Goal: Task Accomplishment & Management: Manage account settings

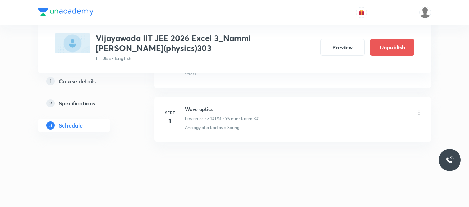
click at [420, 112] on icon at bounding box center [418, 112] width 7 height 7
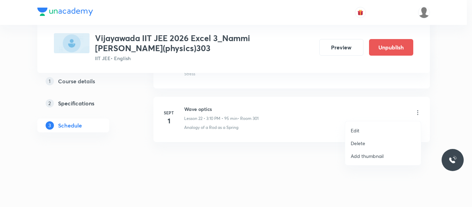
click at [353, 132] on p "Edit" at bounding box center [355, 130] width 9 height 7
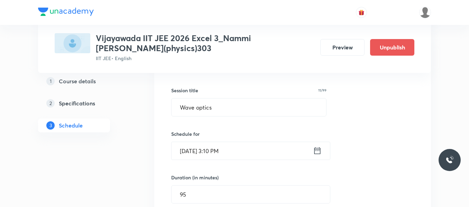
scroll to position [1206, 0]
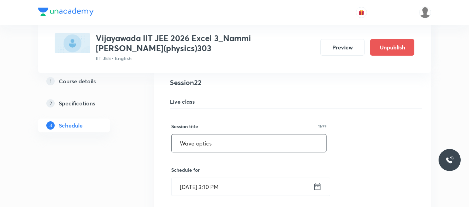
click at [213, 141] on input "Wave optics" at bounding box center [248, 143] width 154 height 18
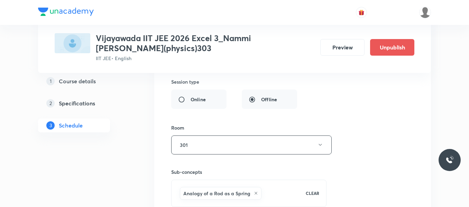
scroll to position [1482, 0]
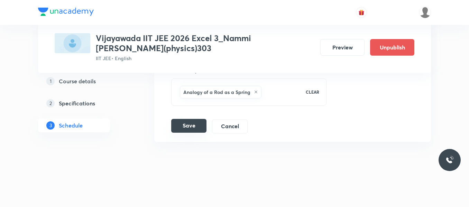
type input "Atoms"
click at [185, 127] on button "Save" at bounding box center [188, 126] width 35 height 14
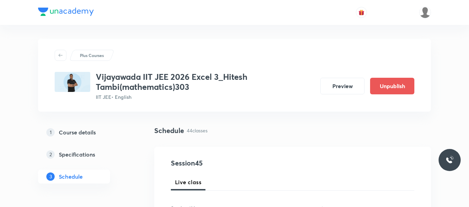
scroll to position [2713, 0]
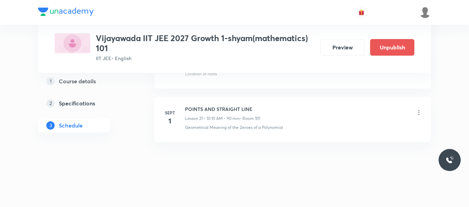
click at [419, 115] on icon at bounding box center [418, 113] width 1 height 4
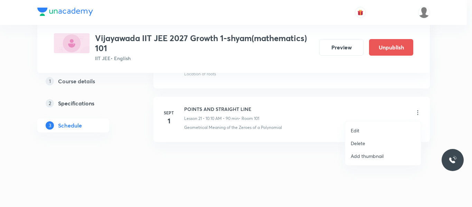
click at [355, 133] on p "Edit" at bounding box center [355, 130] width 9 height 7
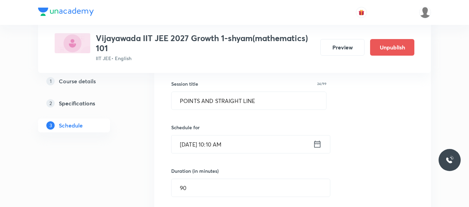
scroll to position [1194, 0]
click at [261, 101] on input "POINTS AND STRAIGHT LINE" at bounding box center [248, 102] width 154 height 18
paste input "oints and straight lines"
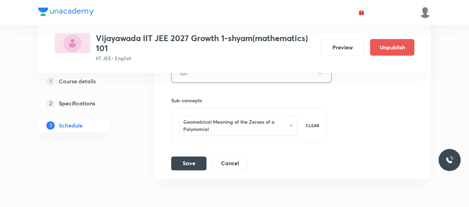
scroll to position [1402, 0]
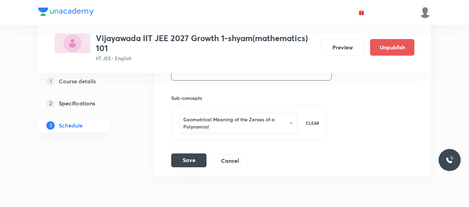
type input "Points and straight lines"
click at [186, 161] on button "Save" at bounding box center [188, 160] width 35 height 14
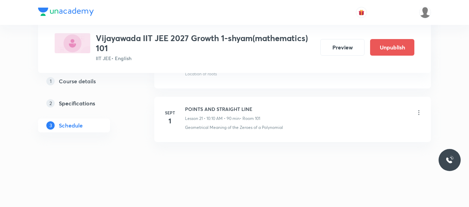
scroll to position [1163, 0]
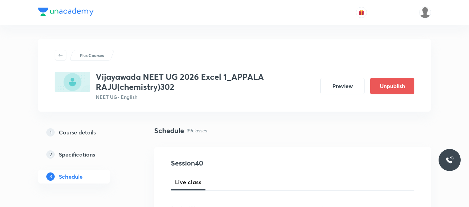
scroll to position [2445, 0]
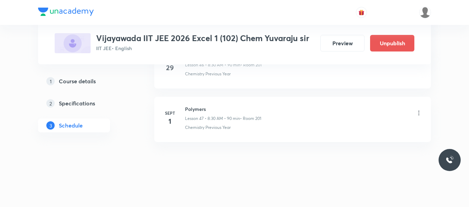
scroll to position [2865, 0]
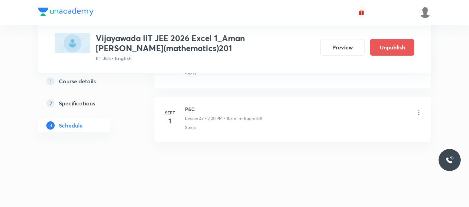
click at [418, 113] on icon at bounding box center [418, 112] width 7 height 7
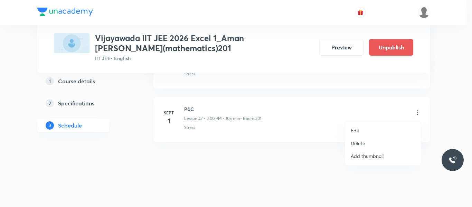
click at [357, 131] on p "Edit" at bounding box center [355, 130] width 9 height 7
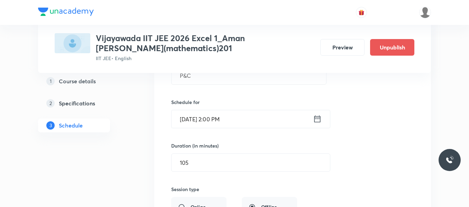
scroll to position [2580, 0]
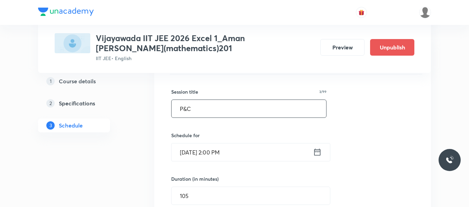
click at [216, 106] on input "P&C" at bounding box center [248, 109] width 154 height 18
click at [217, 111] on input "P&C" at bounding box center [248, 109] width 154 height 18
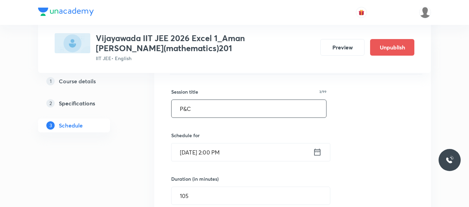
paste input "robability"
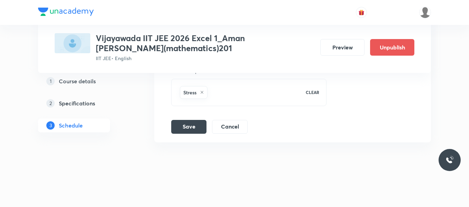
scroll to position [2822, 0]
type input "Probability"
click at [187, 130] on button "Save" at bounding box center [188, 126] width 35 height 14
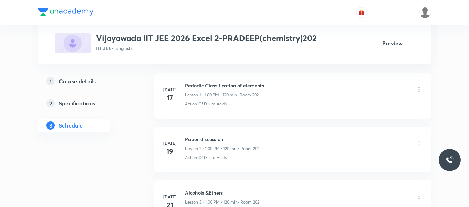
scroll to position [340, 0]
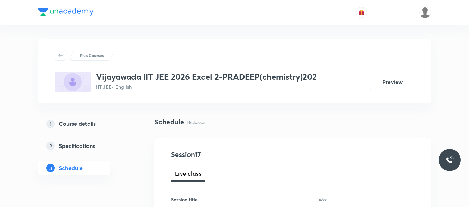
scroll to position [104, 0]
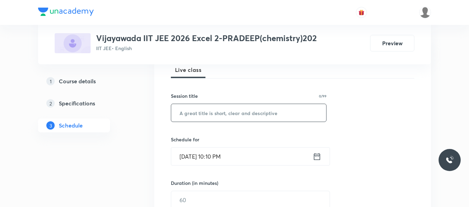
click at [228, 111] on input "text" at bounding box center [248, 113] width 155 height 18
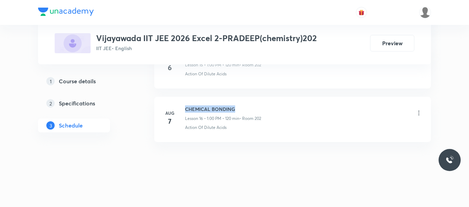
drag, startPoint x: 185, startPoint y: 107, endPoint x: 238, endPoint y: 104, distance: 53.3
click at [238, 104] on li "Aug 7 CHEMICAL BONDING Lesson 16 • 1:00 PM • 120 min • Room 202 Action Of Dilut…" at bounding box center [292, 119] width 277 height 45
copy h6 "CHEMICAL BONDING"
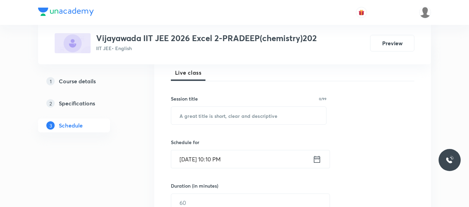
scroll to position [104, 0]
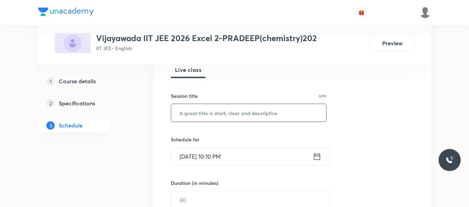
click at [239, 116] on input "text" at bounding box center [248, 113] width 155 height 18
paste input "CHEMICAL BONDING"
type input "CHEMICAL BONDING"
click at [315, 158] on icon at bounding box center [316, 157] width 9 height 10
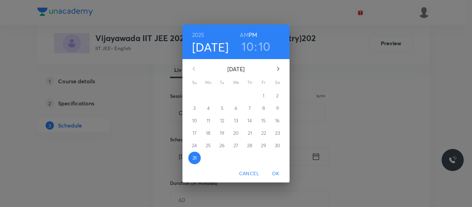
click at [275, 70] on icon "button" at bounding box center [278, 69] width 8 height 8
click at [210, 95] on span "1" at bounding box center [208, 95] width 12 height 7
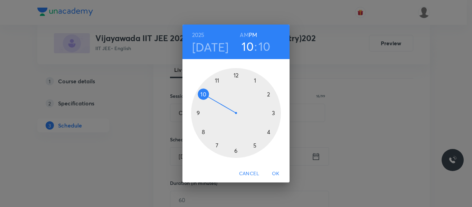
click at [254, 79] on div at bounding box center [236, 113] width 90 height 90
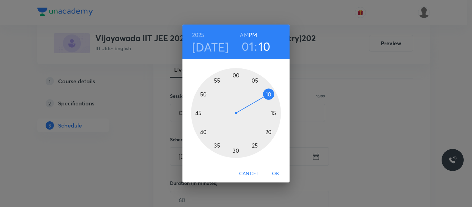
click at [275, 113] on div at bounding box center [236, 113] width 90 height 90
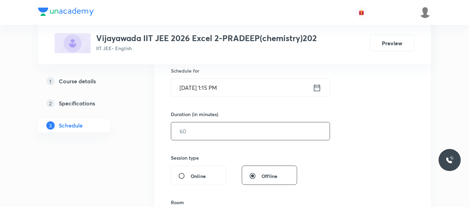
scroll to position [173, 0]
click at [206, 131] on input "text" at bounding box center [250, 131] width 158 height 18
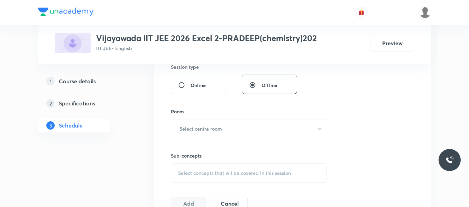
scroll to position [277, 0]
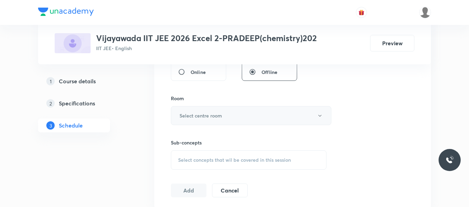
type input "105"
click at [203, 115] on h6 "Select centre room" at bounding box center [200, 115] width 43 height 7
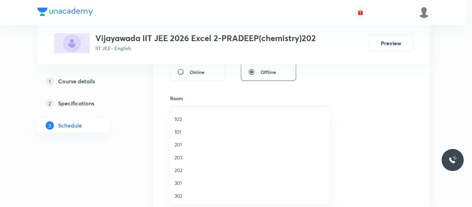
click at [181, 168] on span "202" at bounding box center [250, 170] width 151 height 7
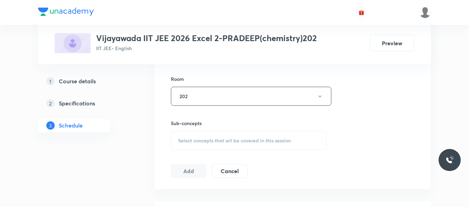
scroll to position [311, 0]
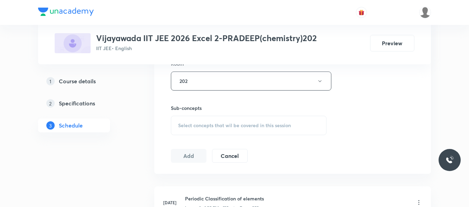
click at [190, 127] on span "Select concepts that wil be covered in this session" at bounding box center [234, 126] width 113 height 6
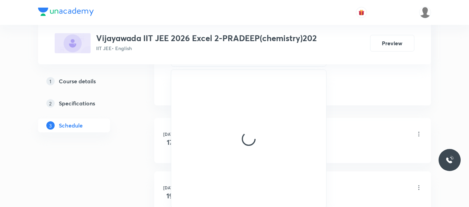
scroll to position [380, 0]
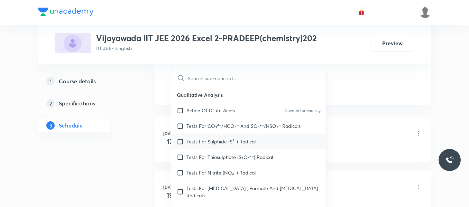
click at [214, 141] on p "Tests For Sulphide (S²⁻) Radical" at bounding box center [220, 141] width 69 height 7
checkbox input "true"
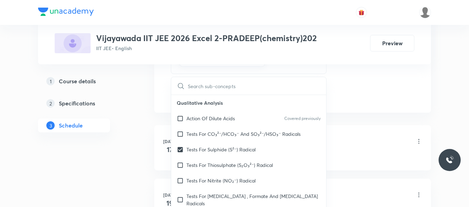
drag, startPoint x: 381, startPoint y: 88, endPoint x: 158, endPoint y: 109, distance: 223.2
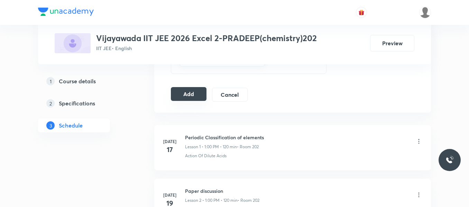
click at [181, 92] on button "Add" at bounding box center [189, 94] width 36 height 14
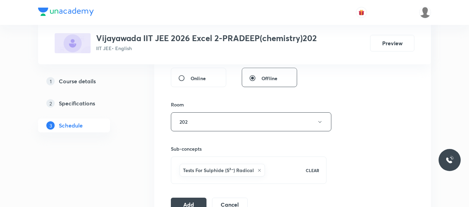
scroll to position [313, 0]
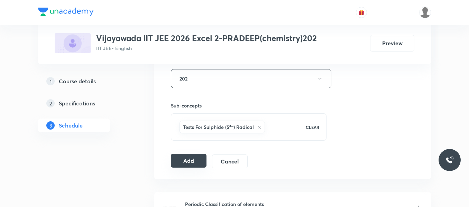
click at [198, 162] on button "Add" at bounding box center [189, 161] width 36 height 14
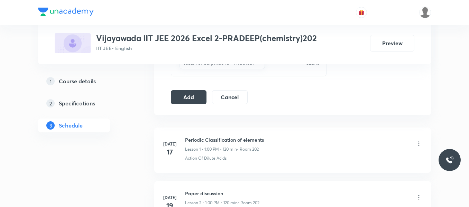
scroll to position [383, 0]
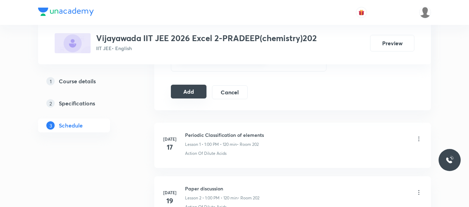
click at [190, 92] on button "Add" at bounding box center [189, 92] width 36 height 14
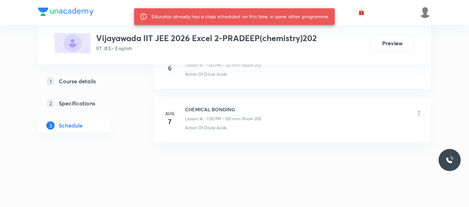
scroll to position [1212, 0]
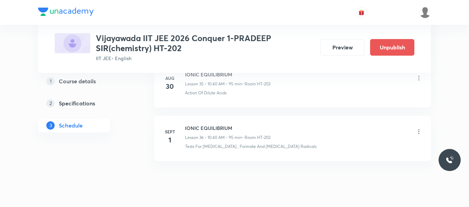
scroll to position [2250, 0]
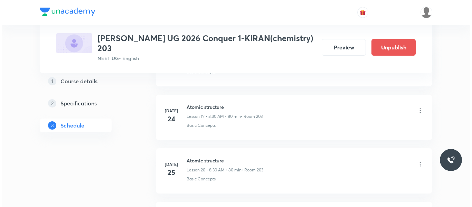
scroll to position [2606, 0]
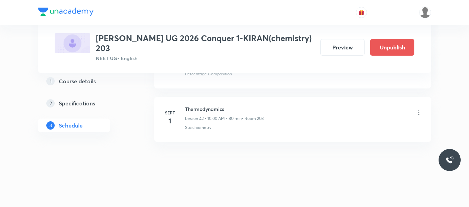
click at [418, 113] on icon at bounding box center [418, 112] width 7 height 7
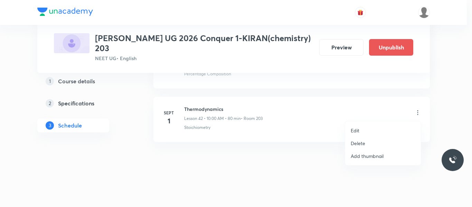
click at [359, 130] on p "Edit" at bounding box center [355, 130] width 9 height 7
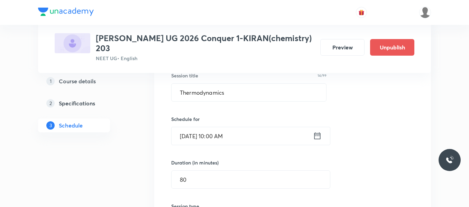
scroll to position [2312, 0]
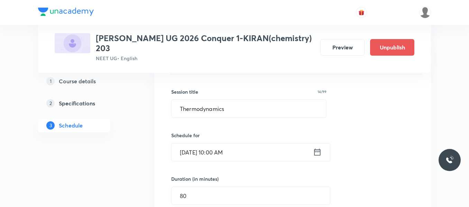
click at [239, 115] on input "Thermodynamics" at bounding box center [248, 109] width 154 height 18
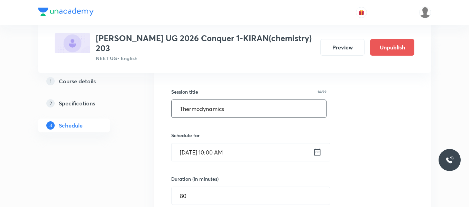
click at [239, 115] on input "Thermodynamics" at bounding box center [248, 109] width 154 height 18
paste input "text"
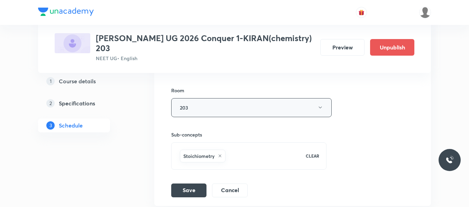
scroll to position [2554, 0]
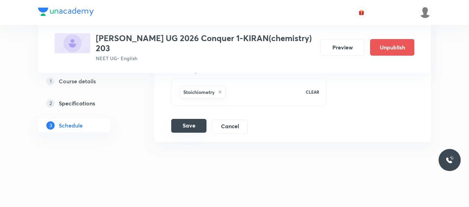
type input "Thermodynamics"
click at [192, 128] on button "Save" at bounding box center [188, 126] width 35 height 14
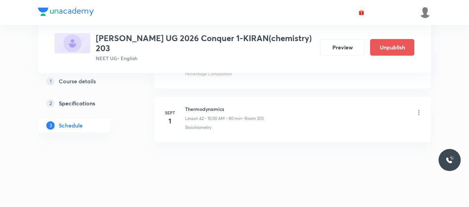
scroll to position [2288, 0]
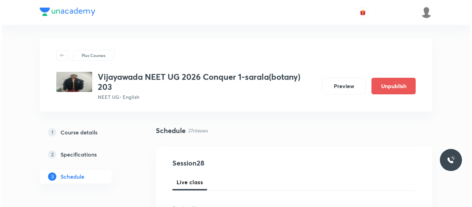
scroll to position [1802, 0]
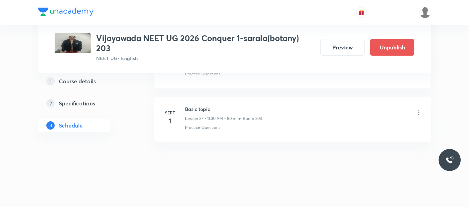
click at [417, 112] on icon at bounding box center [418, 112] width 7 height 7
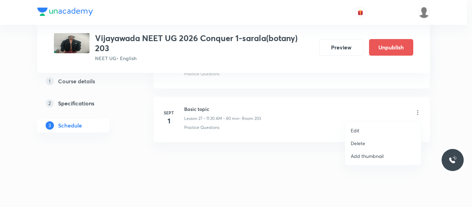
click at [353, 132] on p "Edit" at bounding box center [355, 130] width 9 height 7
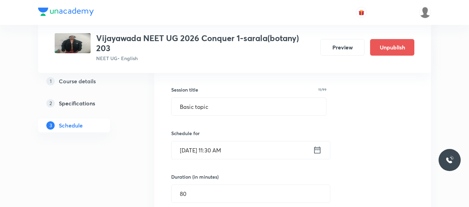
scroll to position [1508, 0]
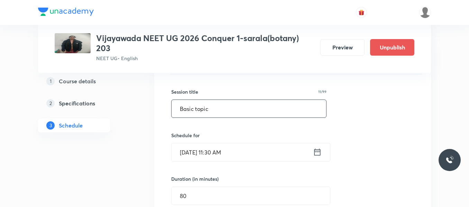
click at [224, 112] on input "Basic topic" at bounding box center [248, 109] width 154 height 18
paste input "Plant Kingdom"
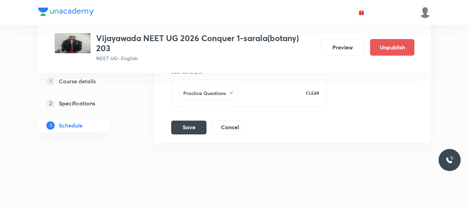
scroll to position [1750, 0]
type input "Plant Kingdom"
click at [183, 127] on button "Save" at bounding box center [188, 126] width 35 height 14
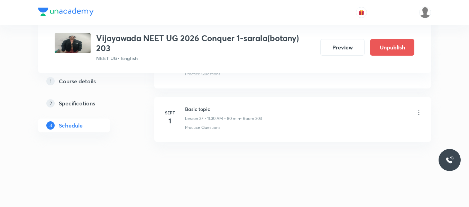
scroll to position [1484, 0]
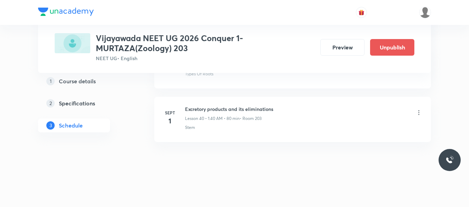
click at [417, 113] on icon at bounding box center [418, 112] width 7 height 7
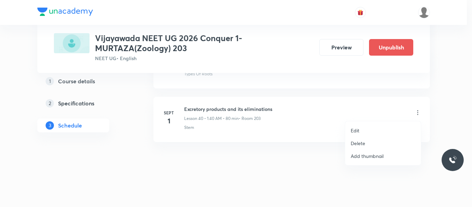
click at [362, 129] on li "Edit" at bounding box center [383, 130] width 76 height 13
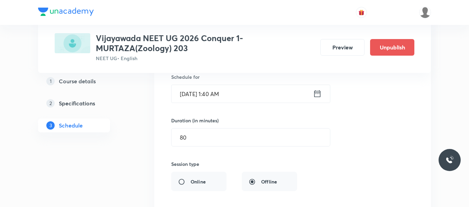
scroll to position [2170, 0]
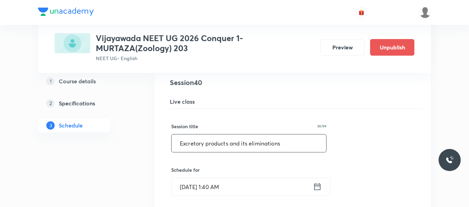
click at [275, 144] on input "Excretory products and its eliminations" at bounding box center [248, 143] width 154 height 18
paste input "Body fluids and circulations"
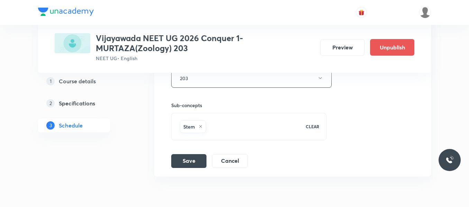
scroll to position [2447, 0]
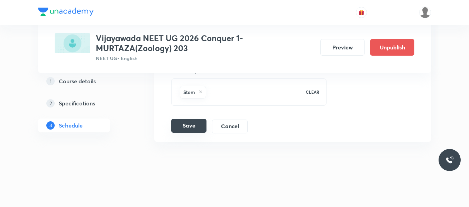
type input "Body fluids and circulations"
click at [186, 127] on button "Save" at bounding box center [188, 126] width 35 height 14
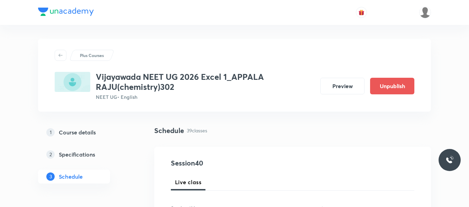
scroll to position [2445, 0]
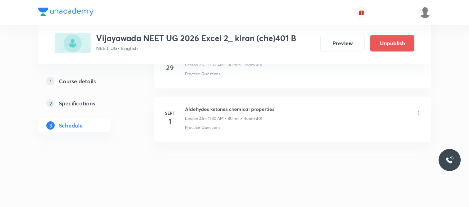
click at [420, 114] on icon at bounding box center [418, 113] width 7 height 7
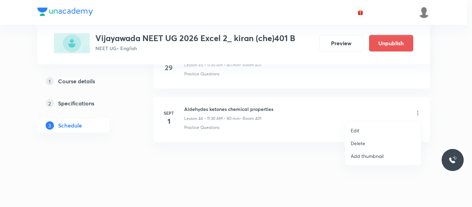
click at [356, 129] on p "Edit" at bounding box center [355, 130] width 9 height 7
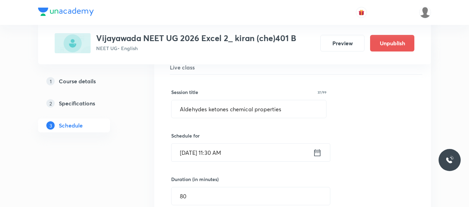
scroll to position [2518, 0]
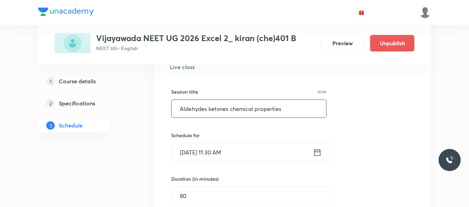
click at [281, 107] on input "Aldehydes ketones chemical properties" at bounding box center [248, 109] width 154 height 18
paste input ", ketones, carboxylic acids"
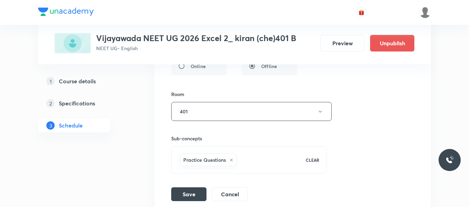
scroll to position [2725, 0]
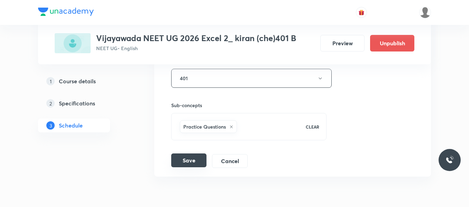
type input "Aldehydes, ketones, carboxylic acids"
click at [184, 157] on button "Save" at bounding box center [188, 160] width 35 height 14
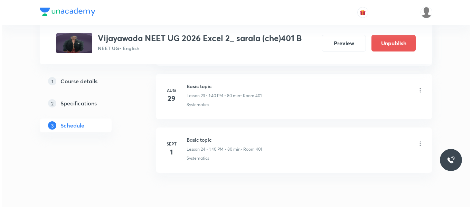
scroll to position [1633, 0]
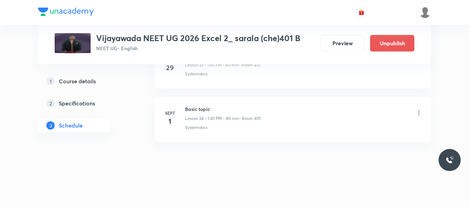
click at [420, 113] on icon at bounding box center [418, 113] width 7 height 7
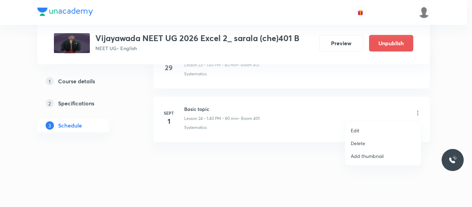
click at [356, 131] on p "Edit" at bounding box center [355, 130] width 9 height 7
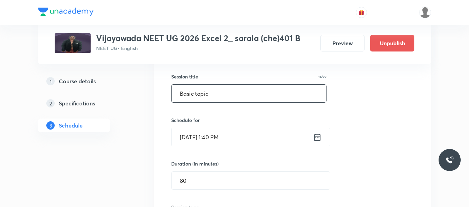
scroll to position [1339, 0]
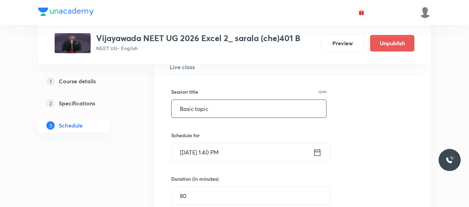
click at [216, 110] on input "Basic topic" at bounding box center [248, 109] width 154 height 18
paste input "Microbes in Human Welfare"
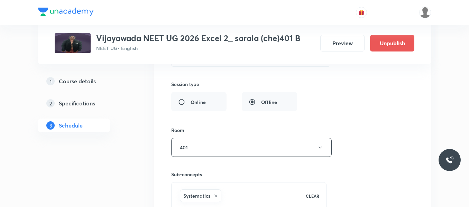
scroll to position [1546, 0]
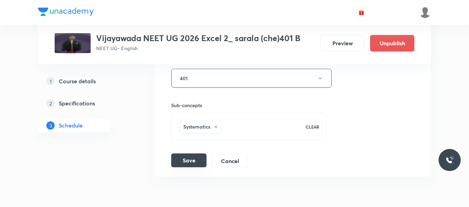
type input "Microbes in Human Welfare"
click at [190, 163] on button "Save" at bounding box center [188, 160] width 35 height 14
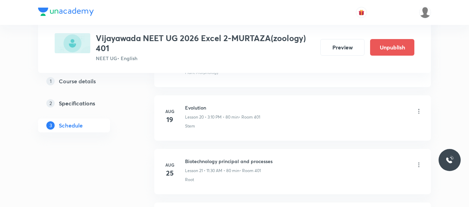
scroll to position [1695, 0]
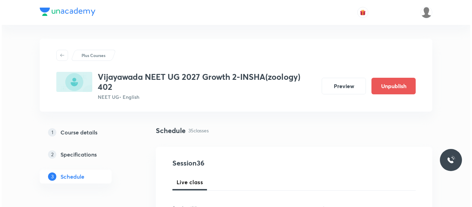
scroll to position [2231, 0]
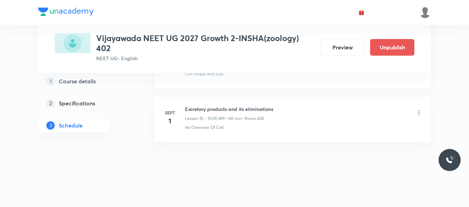
click at [417, 111] on icon at bounding box center [418, 112] width 7 height 7
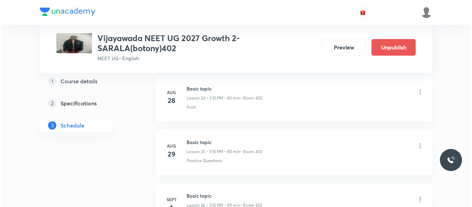
scroll to position [1728, 0]
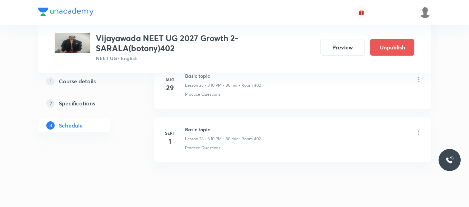
click at [419, 132] on icon at bounding box center [418, 133] width 7 height 7
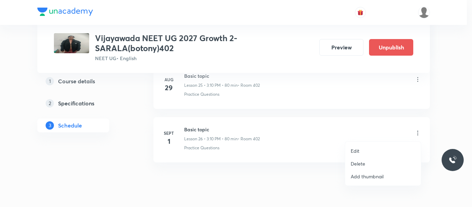
click at [355, 152] on p "Edit" at bounding box center [355, 150] width 9 height 7
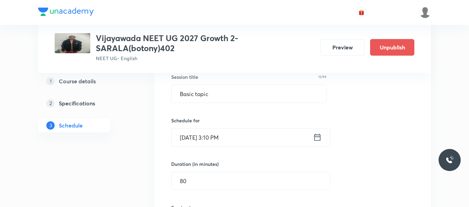
scroll to position [1386, 0]
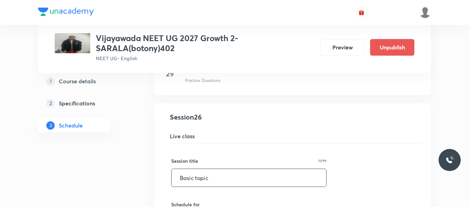
click at [211, 173] on input "Basic topic" at bounding box center [248, 178] width 154 height 18
click at [212, 173] on input "Basic topic" at bounding box center [248, 178] width 154 height 18
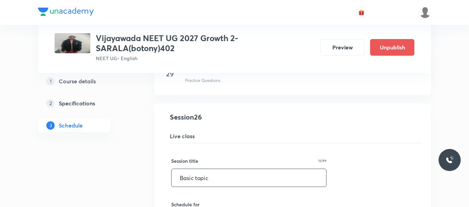
click at [212, 173] on input "Basic topic" at bounding box center [248, 178] width 154 height 18
paste input "Anatomy of Flowering Plants"
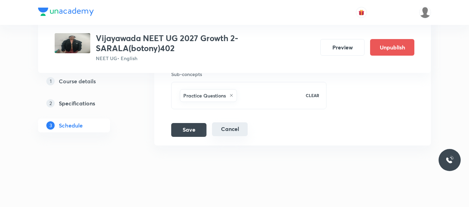
scroll to position [1697, 0]
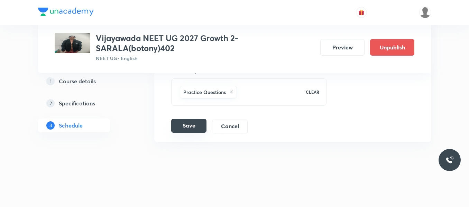
type input "Anatomy of Flowering Plants"
click at [181, 127] on button "Save" at bounding box center [188, 126] width 35 height 14
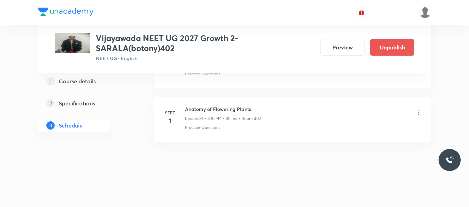
scroll to position [1431, 0]
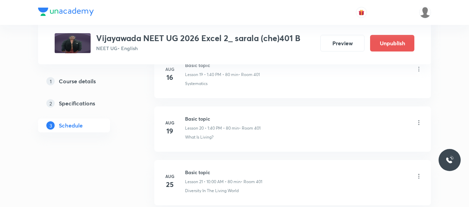
scroll to position [1633, 0]
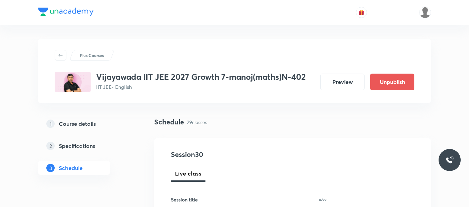
scroll to position [1901, 0]
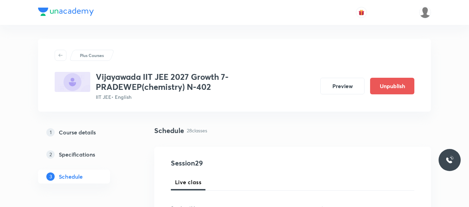
scroll to position [1856, 0]
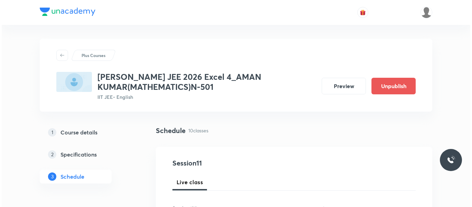
scroll to position [891, 0]
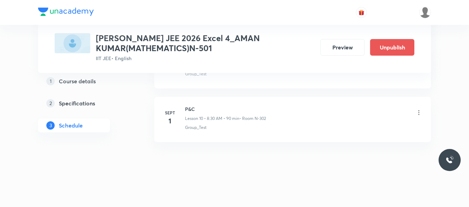
click at [417, 110] on icon at bounding box center [418, 112] width 7 height 7
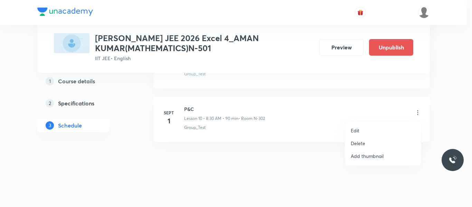
click at [352, 132] on p "Edit" at bounding box center [355, 130] width 9 height 7
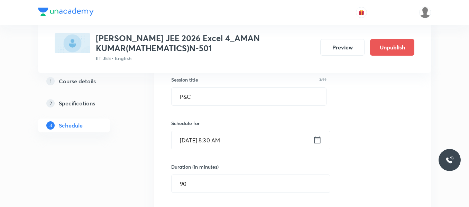
scroll to position [598, 0]
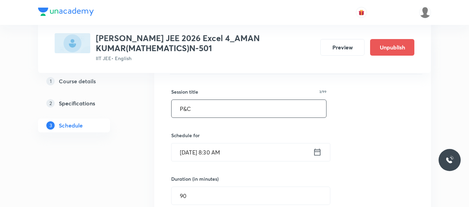
click at [198, 109] on input "P&C" at bounding box center [248, 109] width 154 height 18
paste input "robability"
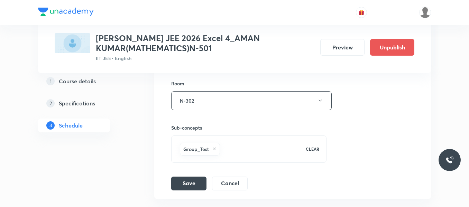
scroll to position [840, 0]
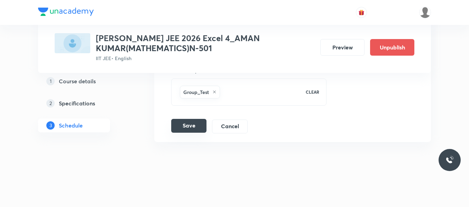
type input "Probability"
click at [199, 123] on button "Save" at bounding box center [188, 126] width 35 height 14
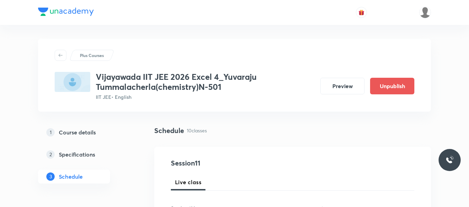
scroll to position [891, 0]
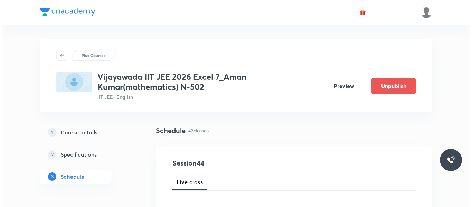
scroll to position [2659, 0]
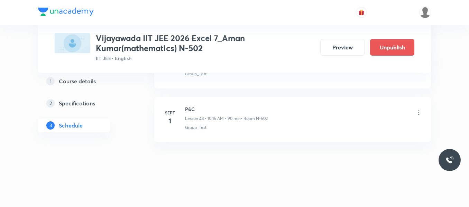
click at [421, 113] on icon at bounding box center [418, 112] width 7 height 7
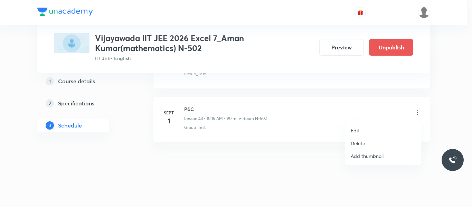
click at [355, 131] on p "Edit" at bounding box center [355, 130] width 9 height 7
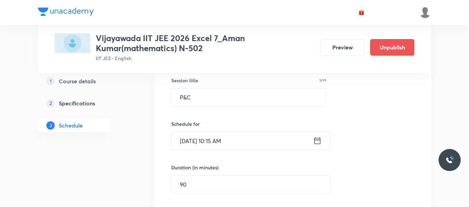
scroll to position [2366, 0]
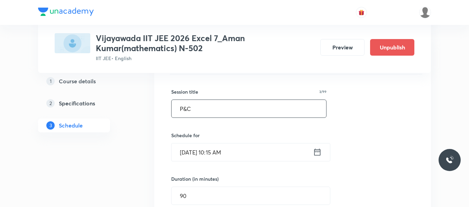
click at [185, 112] on input "P&C" at bounding box center [248, 109] width 154 height 18
paste input "robability"
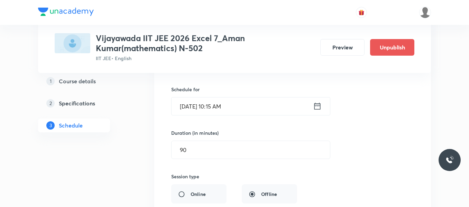
scroll to position [2538, 0]
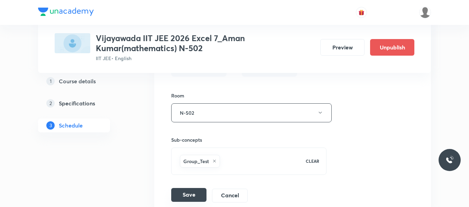
type input "Probability"
click at [185, 195] on button "Save" at bounding box center [188, 195] width 35 height 14
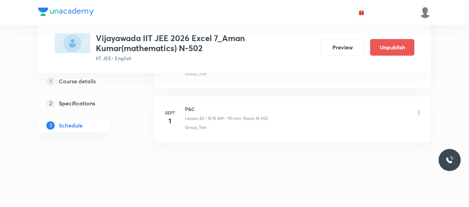
scroll to position [2342, 0]
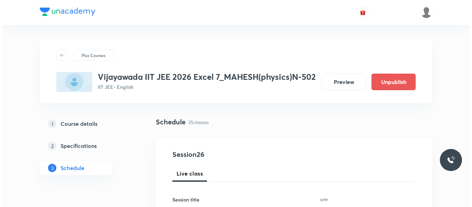
scroll to position [1695, 0]
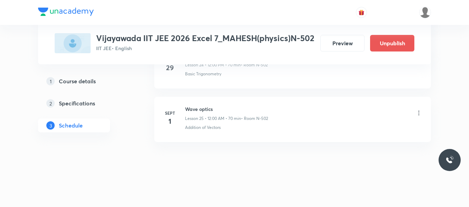
click at [419, 112] on icon at bounding box center [418, 113] width 7 height 7
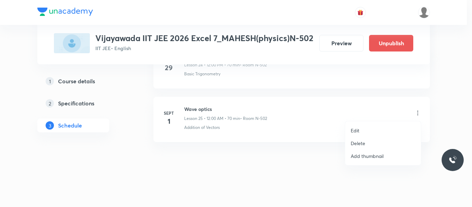
click at [359, 129] on p "Edit" at bounding box center [355, 130] width 9 height 7
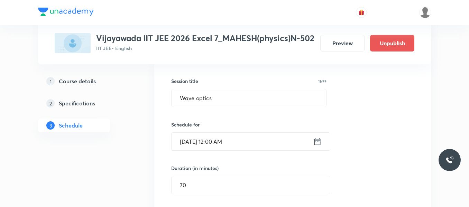
scroll to position [1367, 0]
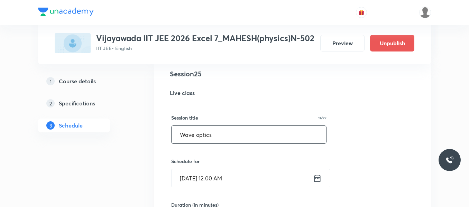
click at [207, 143] on input "Wave optics" at bounding box center [248, 135] width 154 height 18
paste input "Dual nature of radiation and matter"
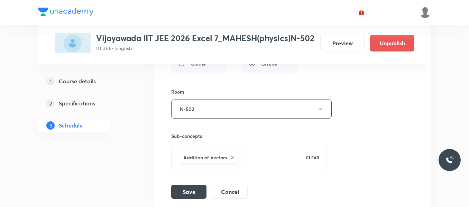
scroll to position [1609, 0]
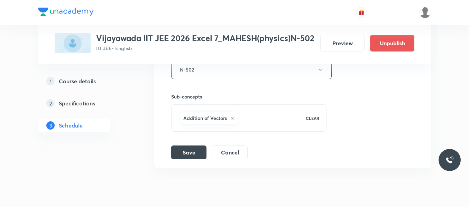
type input "Dual nature of radiation and matter"
click at [192, 153] on div "Session title 35/99 Dual nature of radiation and matter ​ Schedule for Sept 1, …" at bounding box center [292, 8] width 243 height 301
click at [190, 158] on button "Save" at bounding box center [188, 152] width 35 height 14
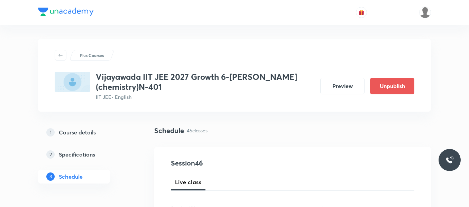
scroll to position [2766, 0]
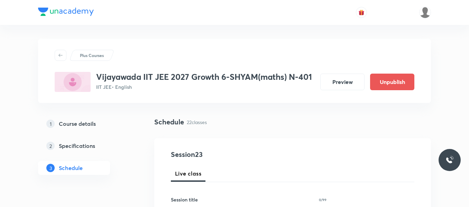
scroll to position [1526, 0]
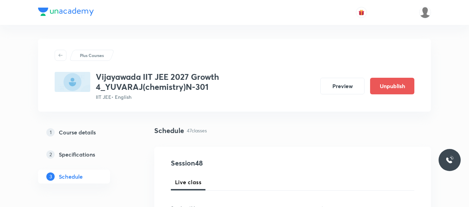
scroll to position [2874, 0]
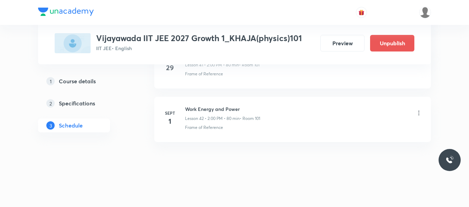
click at [419, 116] on icon at bounding box center [418, 113] width 7 height 7
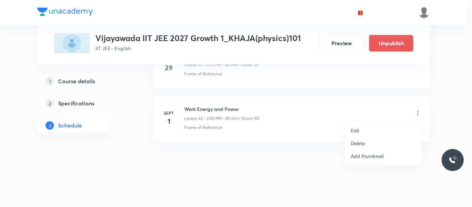
click at [358, 131] on p "Edit" at bounding box center [355, 130] width 9 height 7
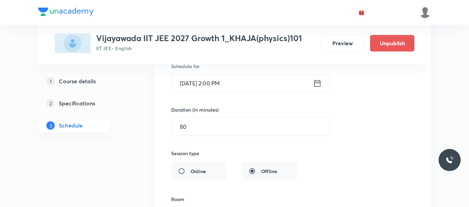
scroll to position [2338, 0]
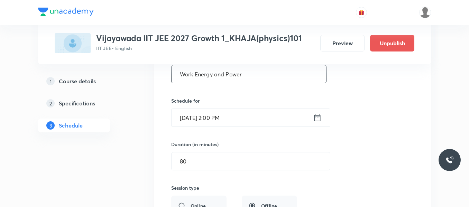
click at [233, 81] on input "Work Energy and Power" at bounding box center [248, 74] width 154 height 18
paste input "Circular Motion"
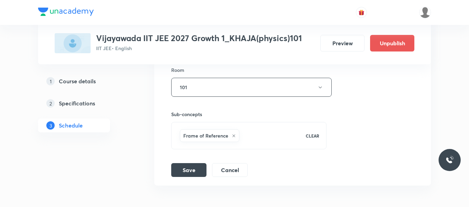
scroll to position [2511, 0]
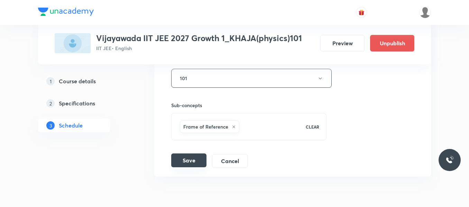
type input "Circular Motion"
click at [190, 154] on button "Save" at bounding box center [188, 160] width 35 height 14
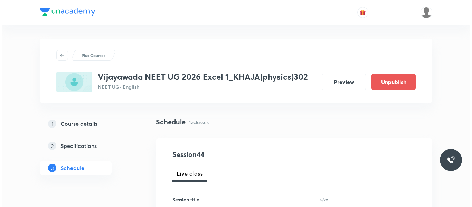
scroll to position [2651, 0]
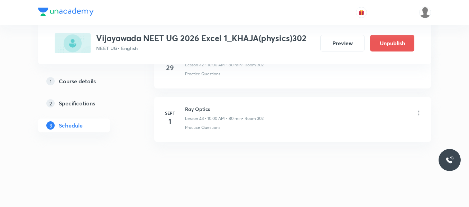
click at [417, 113] on icon at bounding box center [418, 113] width 7 height 7
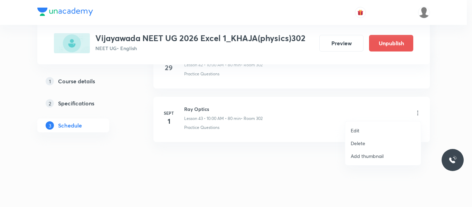
click at [355, 131] on p "Edit" at bounding box center [355, 130] width 9 height 7
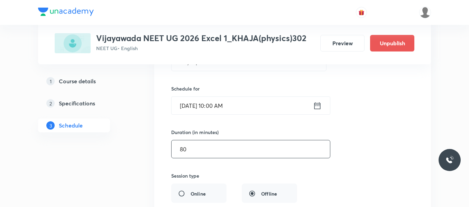
scroll to position [2391, 0]
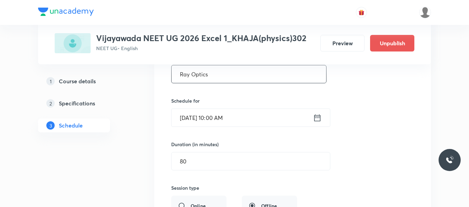
click at [218, 73] on input "Ray Optics" at bounding box center [248, 74] width 154 height 18
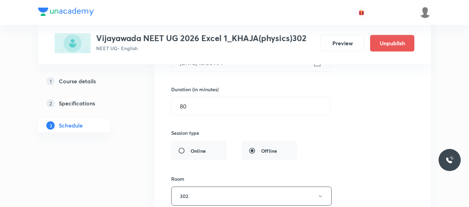
scroll to position [2564, 0]
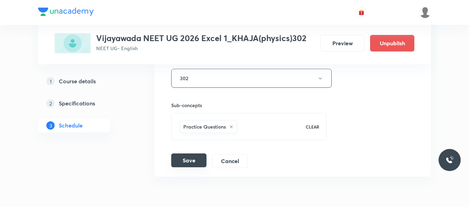
click at [195, 160] on button "Save" at bounding box center [188, 160] width 35 height 14
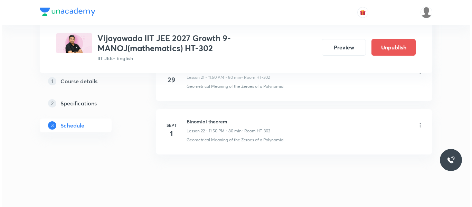
scroll to position [1534, 0]
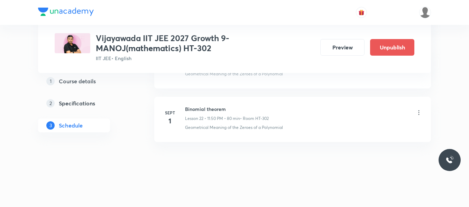
click at [418, 115] on icon at bounding box center [418, 113] width 1 height 4
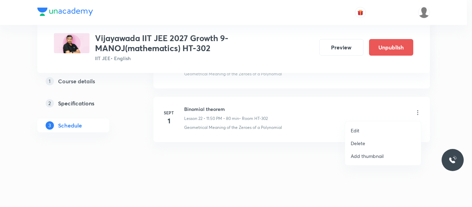
click at [355, 133] on p "Edit" at bounding box center [355, 130] width 9 height 7
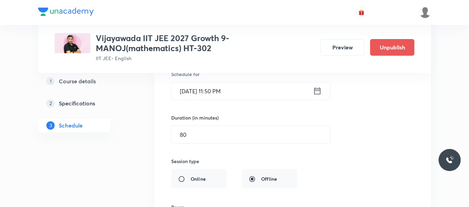
scroll to position [1269, 0]
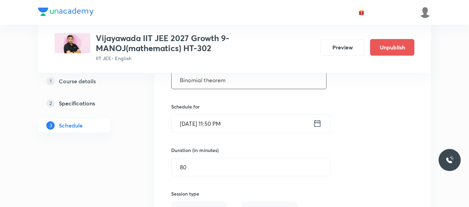
click at [225, 81] on input "Binomial theorem" at bounding box center [248, 80] width 154 height 18
type input "point and straight lines"
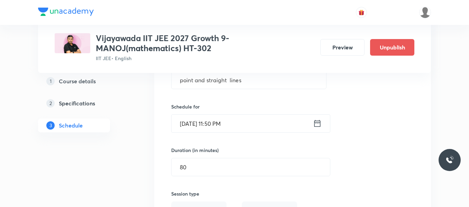
click at [317, 122] on icon at bounding box center [317, 124] width 9 height 10
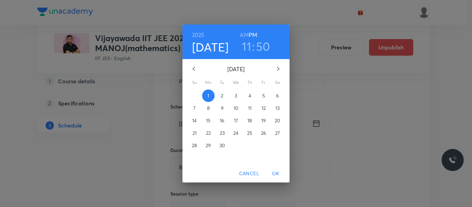
click at [244, 33] on h6 "AM" at bounding box center [244, 35] width 9 height 10
click at [273, 172] on span "OK" at bounding box center [276, 173] width 17 height 9
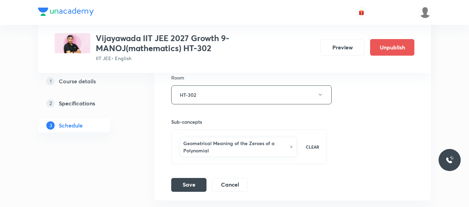
scroll to position [1432, 0]
click at [196, 186] on button "Save" at bounding box center [188, 184] width 35 height 14
